Goal: Information Seeking & Learning: Find specific page/section

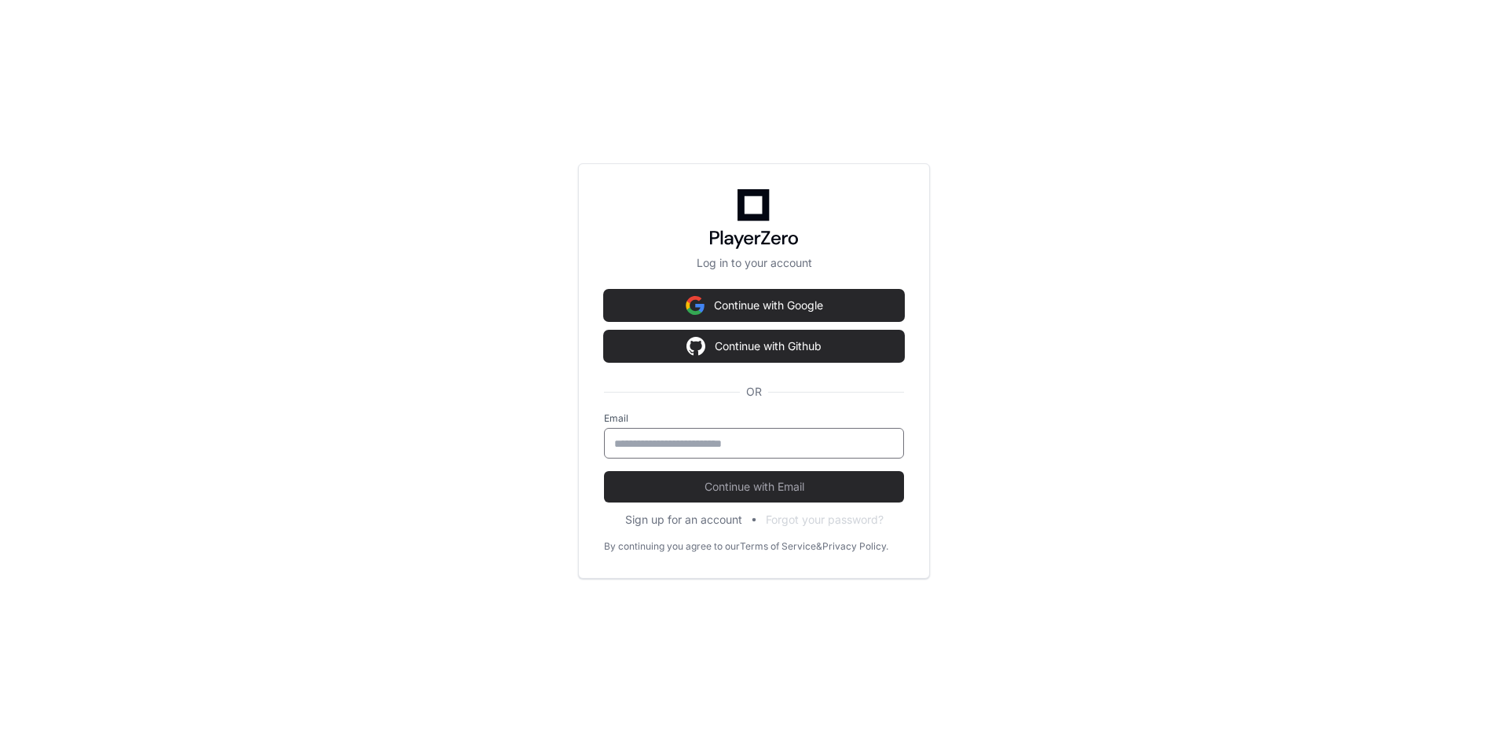
click at [740, 443] on input "email" at bounding box center [754, 444] width 280 height 16
type input "**********"
click at [604, 471] on button "Continue with Email" at bounding box center [754, 486] width 300 height 31
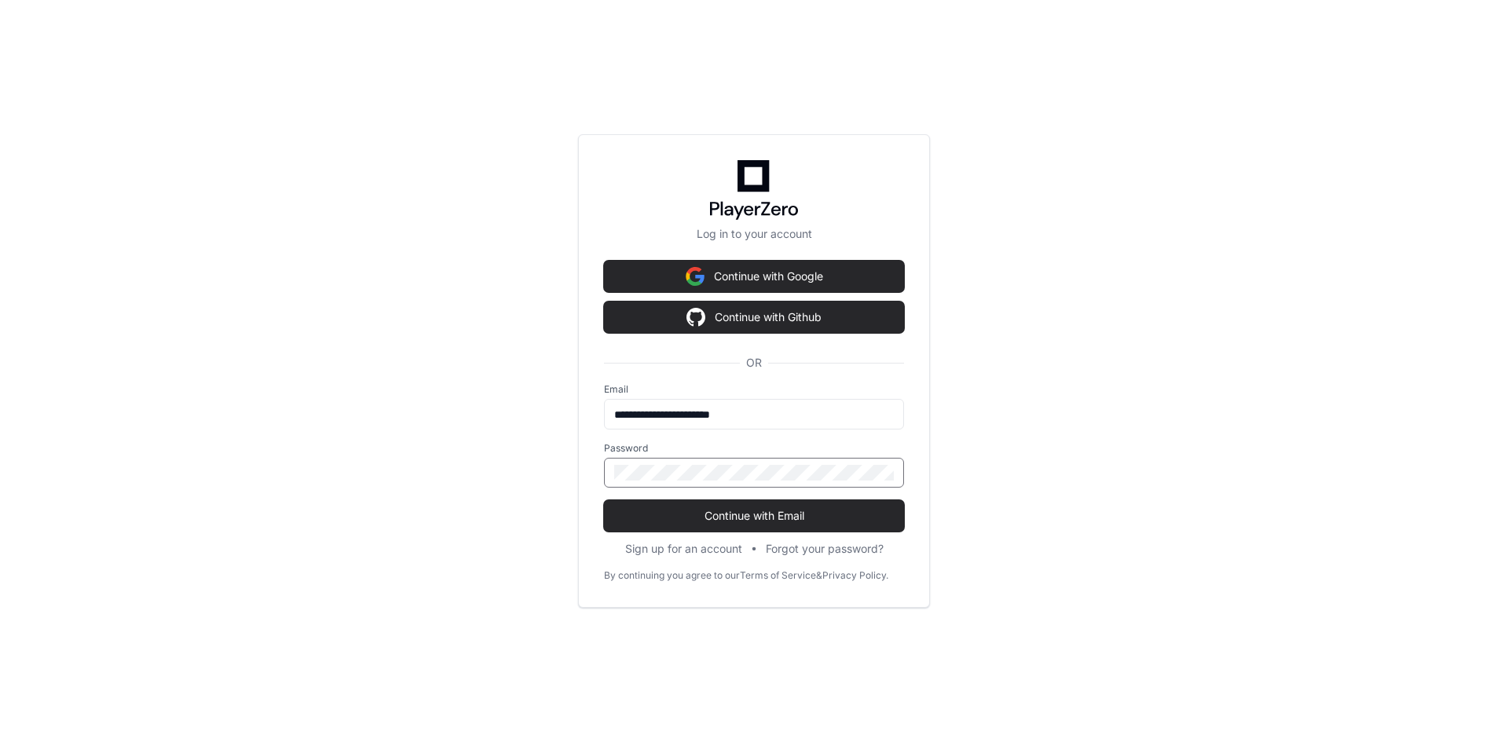
click at [604, 500] on button "Continue with Email" at bounding box center [754, 515] width 300 height 31
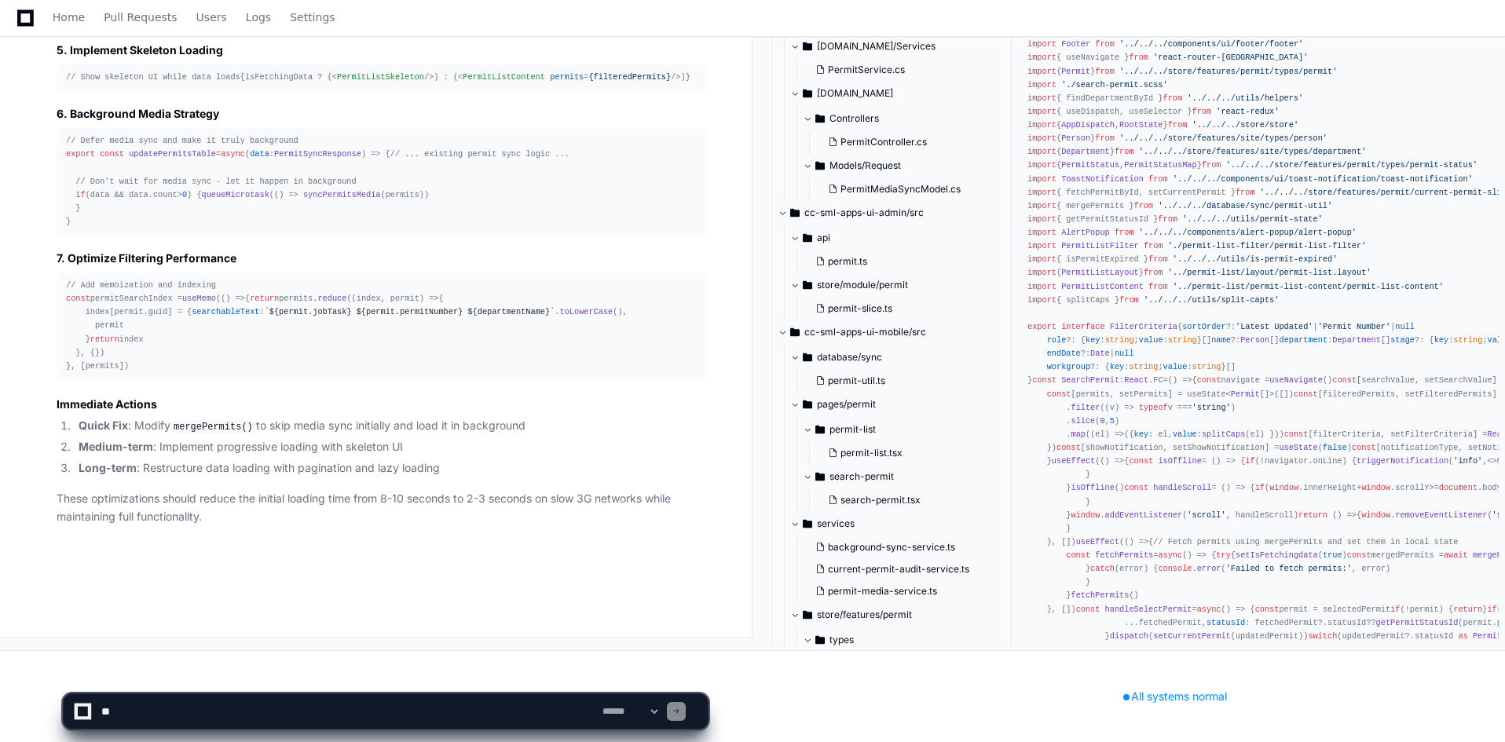
scroll to position [2244, 0]
click at [68, 14] on span "Home" at bounding box center [69, 17] width 32 height 9
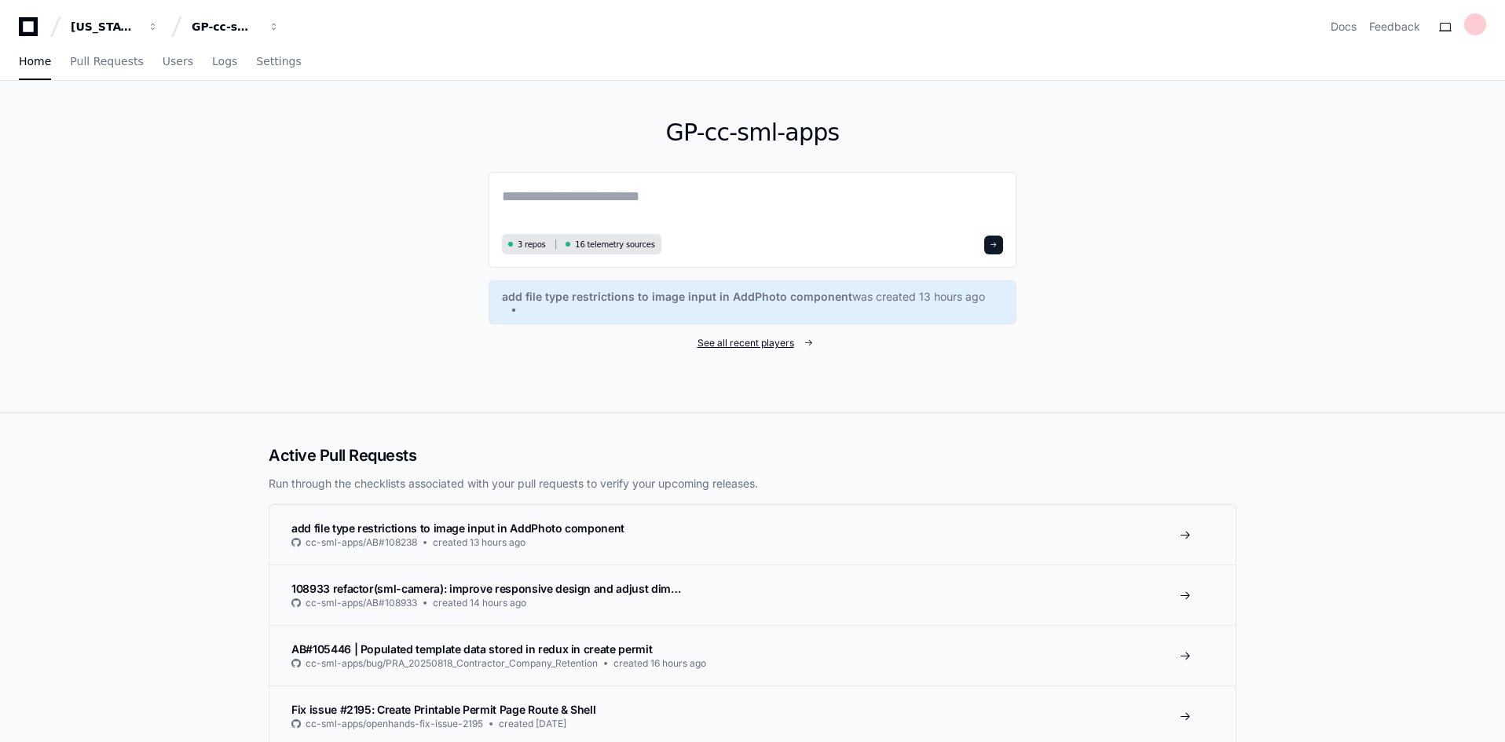
click at [726, 337] on span "See all recent players" at bounding box center [745, 343] width 97 height 13
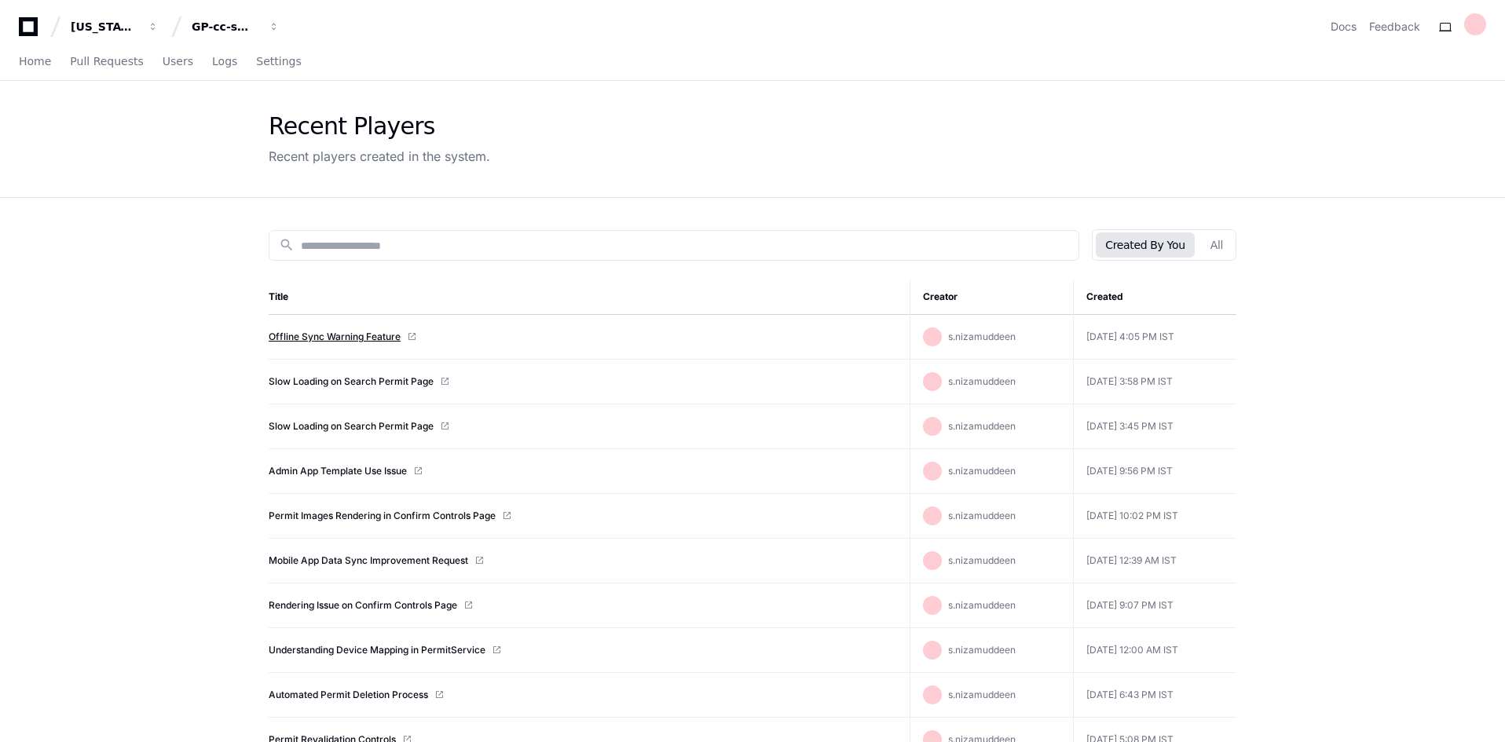
click at [331, 338] on link "Offline Sync Warning Feature" at bounding box center [335, 337] width 132 height 13
click at [17, 59] on div "Home Pull Requests Users Logs Settings" at bounding box center [752, 62] width 1505 height 37
click at [28, 60] on span "Home" at bounding box center [35, 61] width 32 height 9
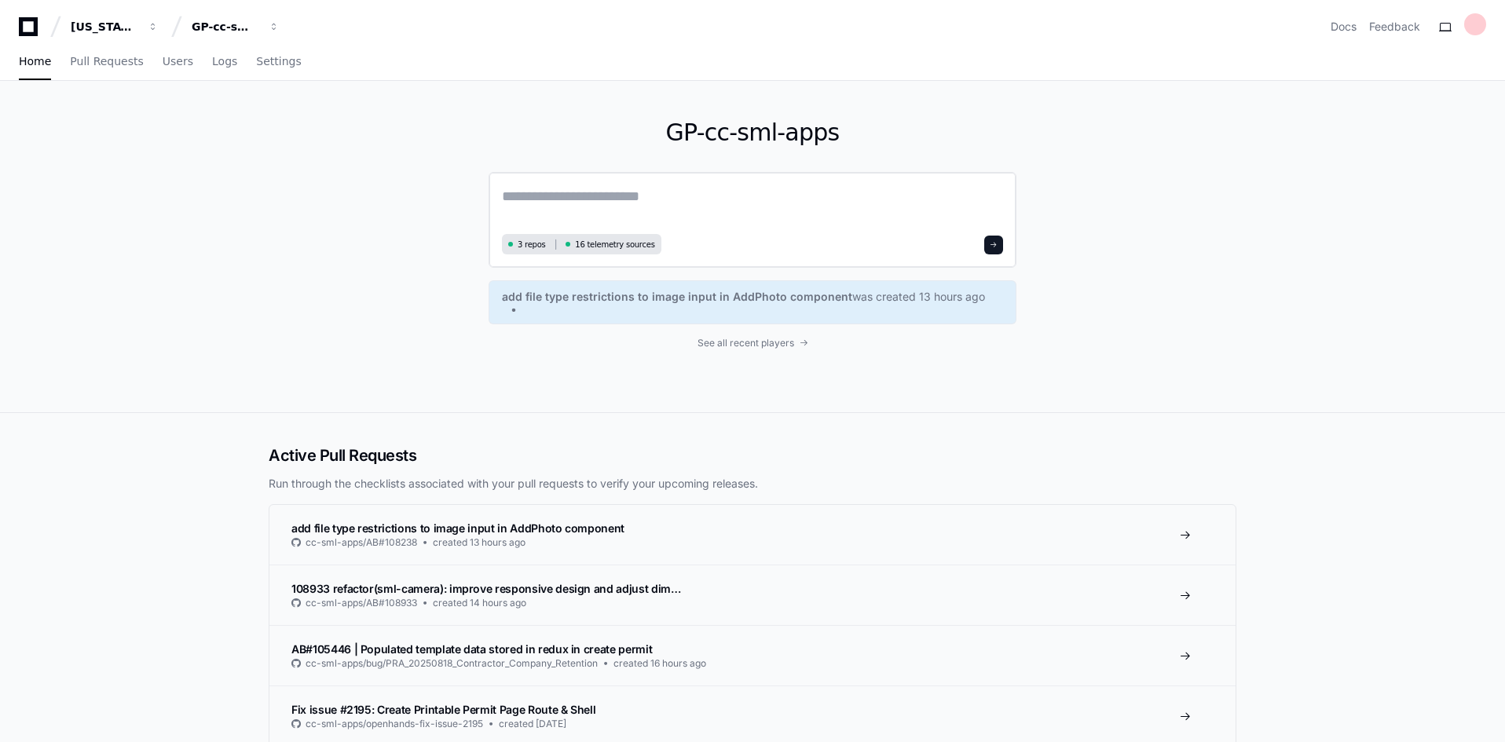
click at [617, 199] on textarea at bounding box center [752, 207] width 501 height 44
paste textarea "**********"
type textarea "**********"
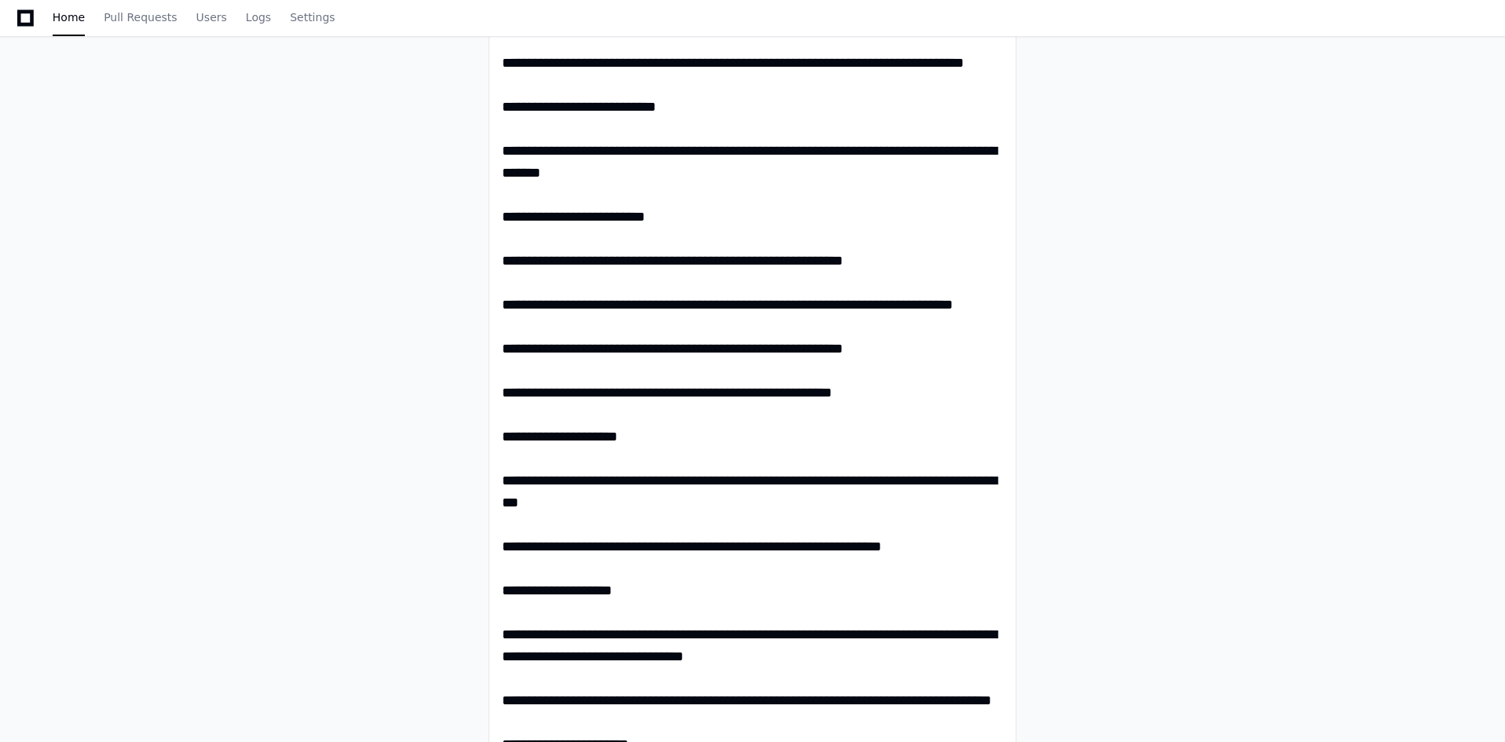
scroll to position [314, 0]
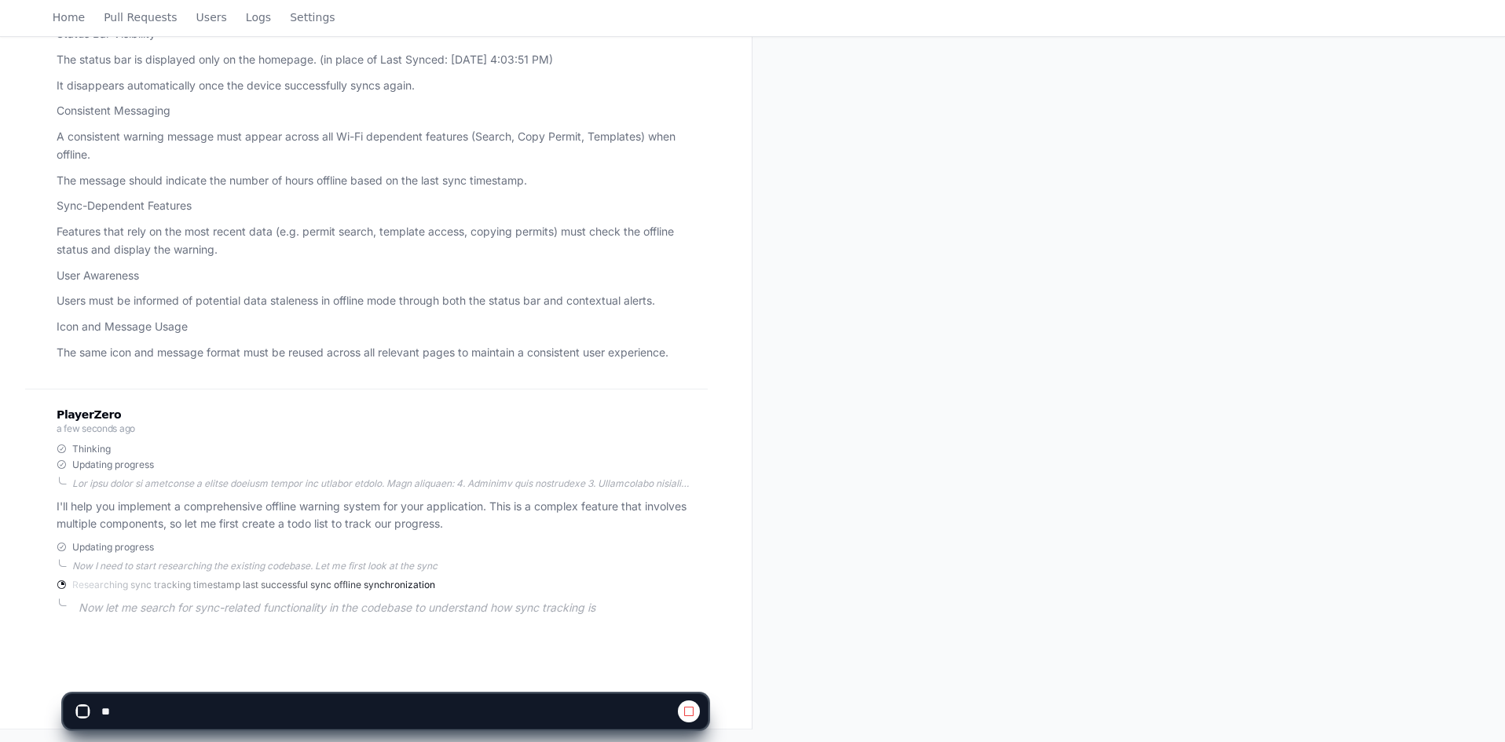
scroll to position [525, 0]
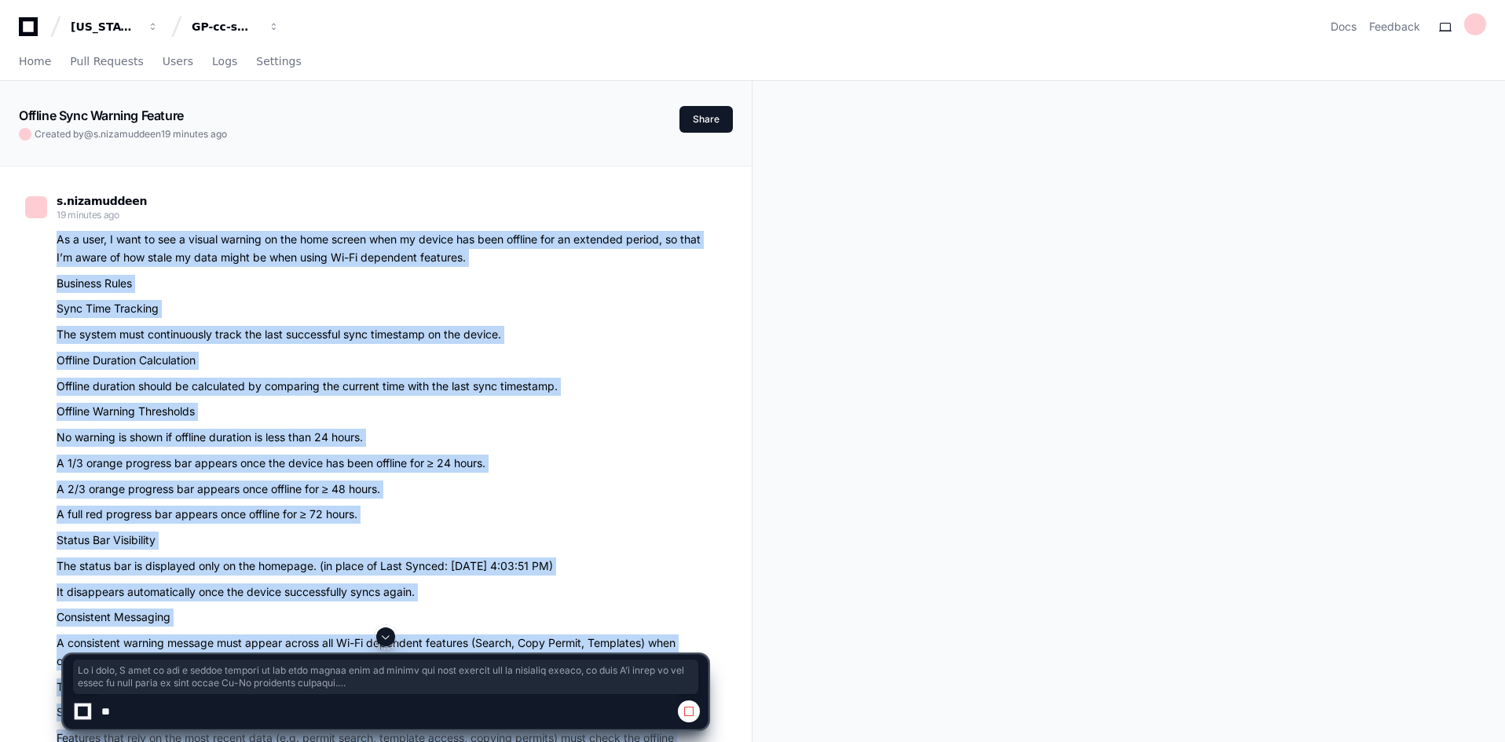
drag, startPoint x: 680, startPoint y: 429, endPoint x: 59, endPoint y: 232, distance: 651.7
click at [59, 232] on article "As a user, I want to see a visual warning on the home screen when my device has…" at bounding box center [382, 550] width 651 height 638
copy article "As a user, I want to see a visual warning on the home screen when my device has…"
